Goal: Navigation & Orientation: Find specific page/section

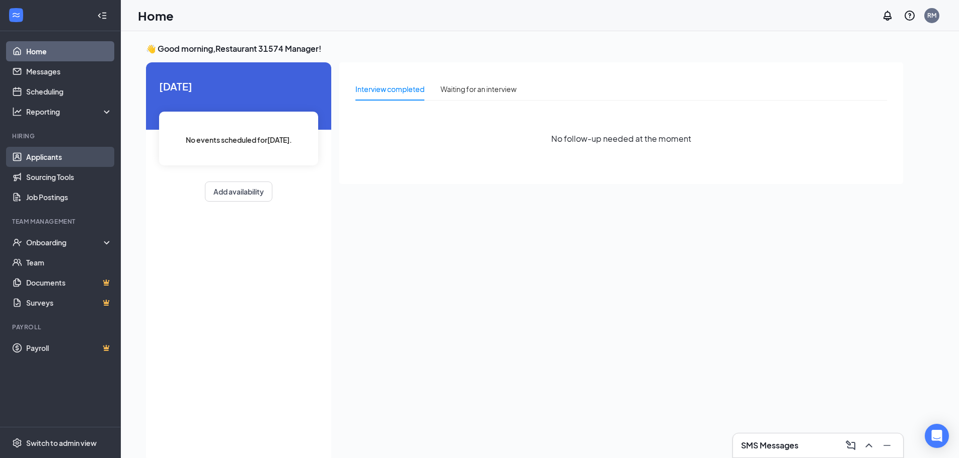
click at [79, 154] on link "Applicants" at bounding box center [69, 157] width 86 height 20
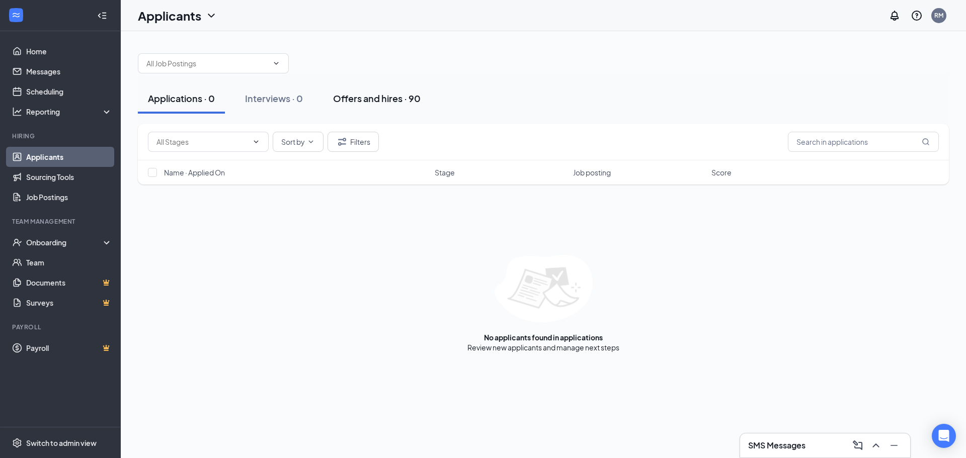
click at [410, 99] on div "Offers and hires · 90" at bounding box center [377, 98] width 88 height 13
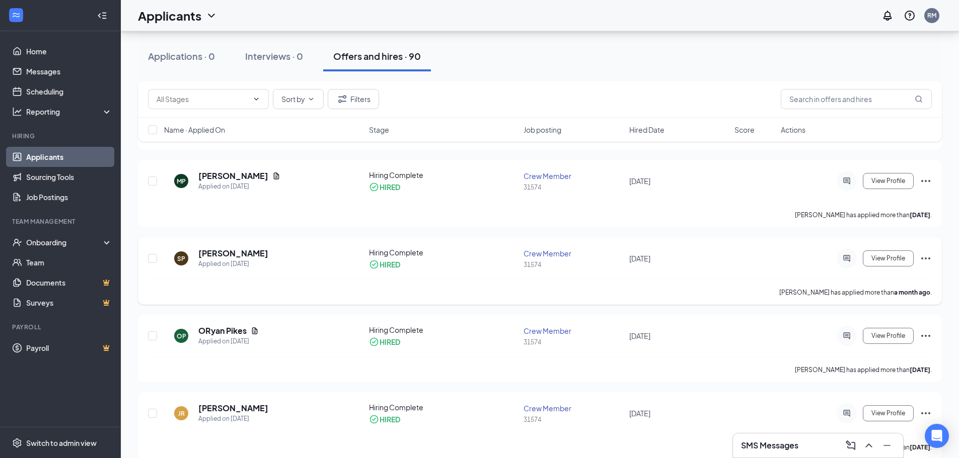
scroll to position [101, 0]
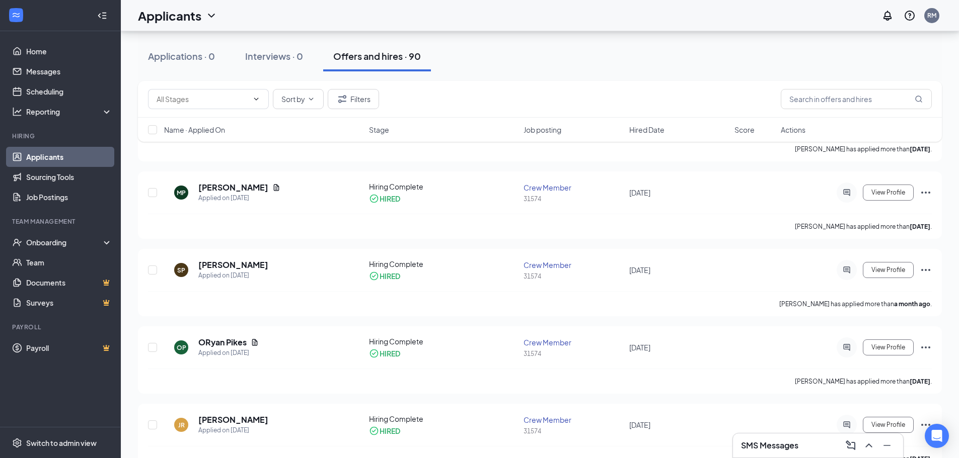
drag, startPoint x: 432, startPoint y: 266, endPoint x: 956, endPoint y: 177, distance: 531.8
drag, startPoint x: 956, startPoint y: 177, endPoint x: 958, endPoint y: 170, distance: 6.8
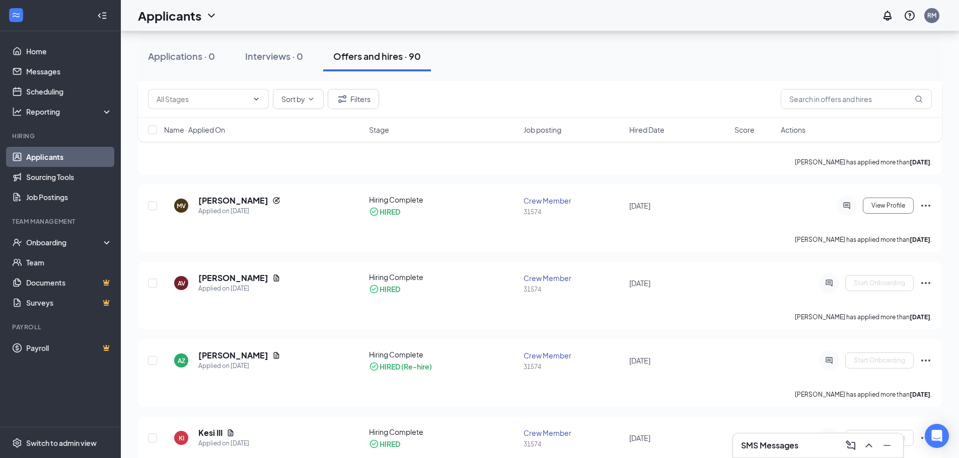
scroll to position [783, 0]
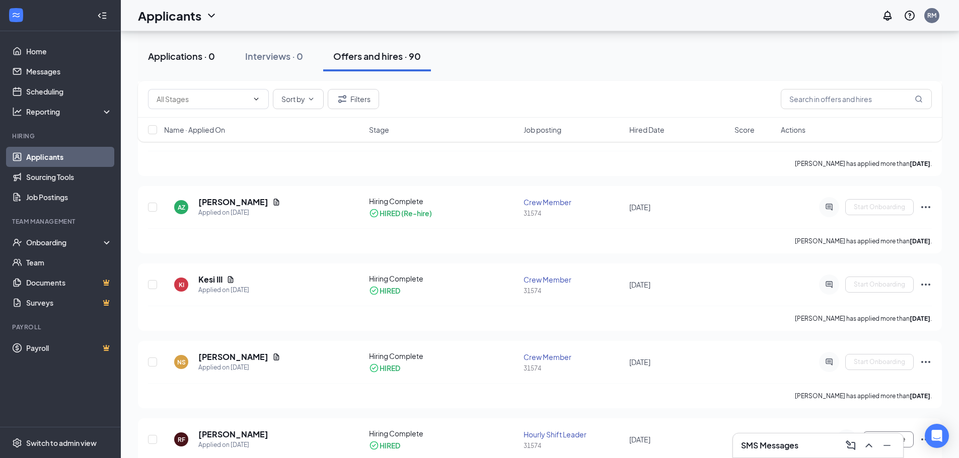
click at [186, 56] on div "Applications · 0" at bounding box center [181, 56] width 67 height 13
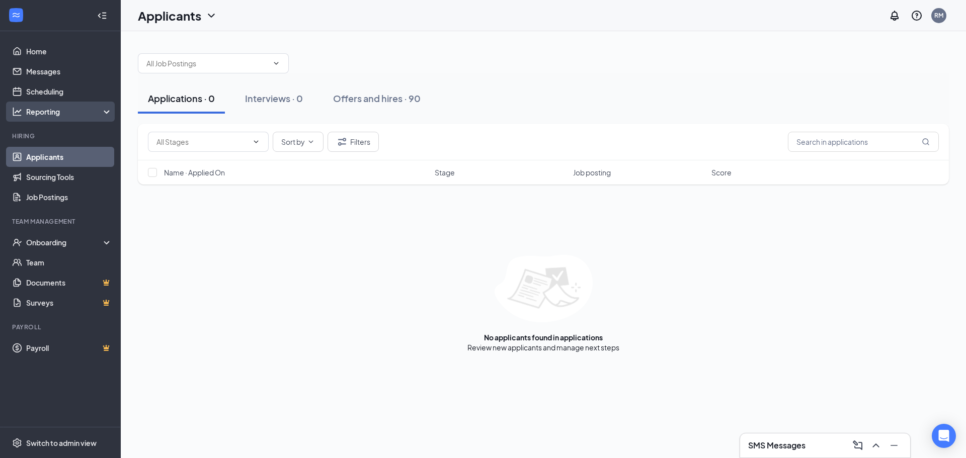
click at [94, 109] on div "Reporting" at bounding box center [69, 112] width 87 height 10
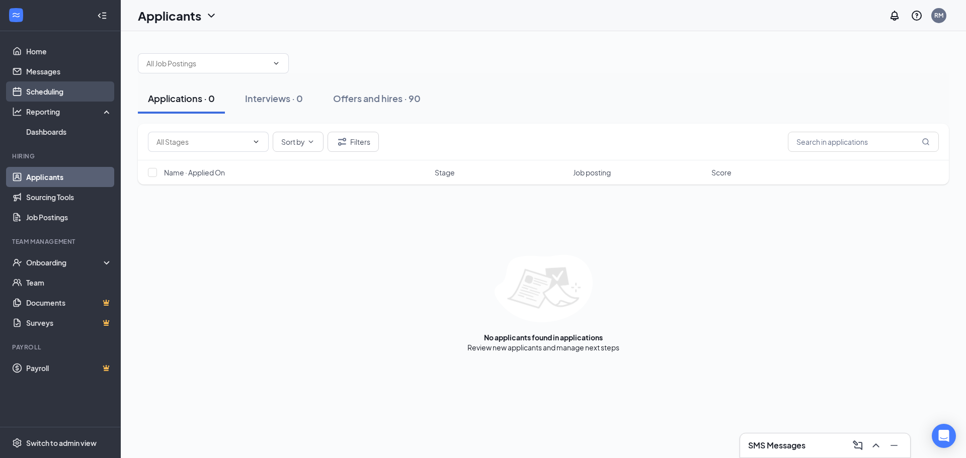
click at [60, 88] on link "Scheduling" at bounding box center [69, 92] width 86 height 20
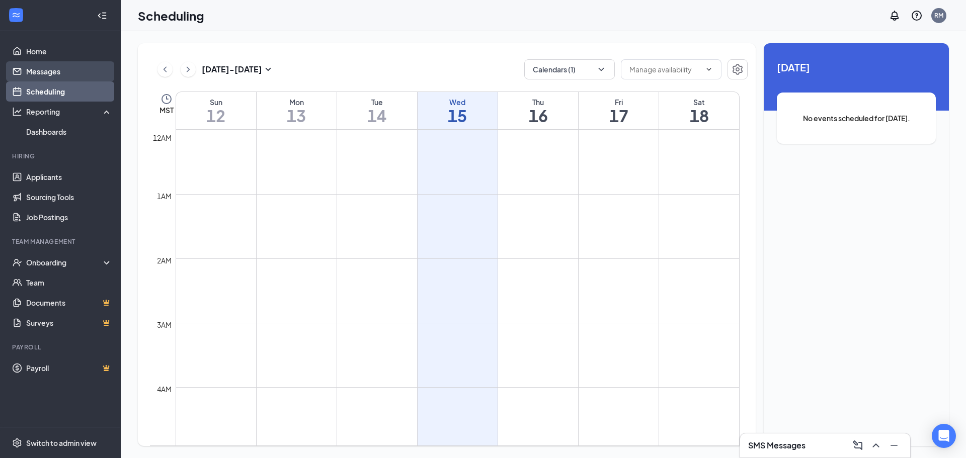
scroll to position [495, 0]
click at [62, 69] on link "Messages" at bounding box center [69, 71] width 86 height 20
